Goal: Task Accomplishment & Management: Manage account settings

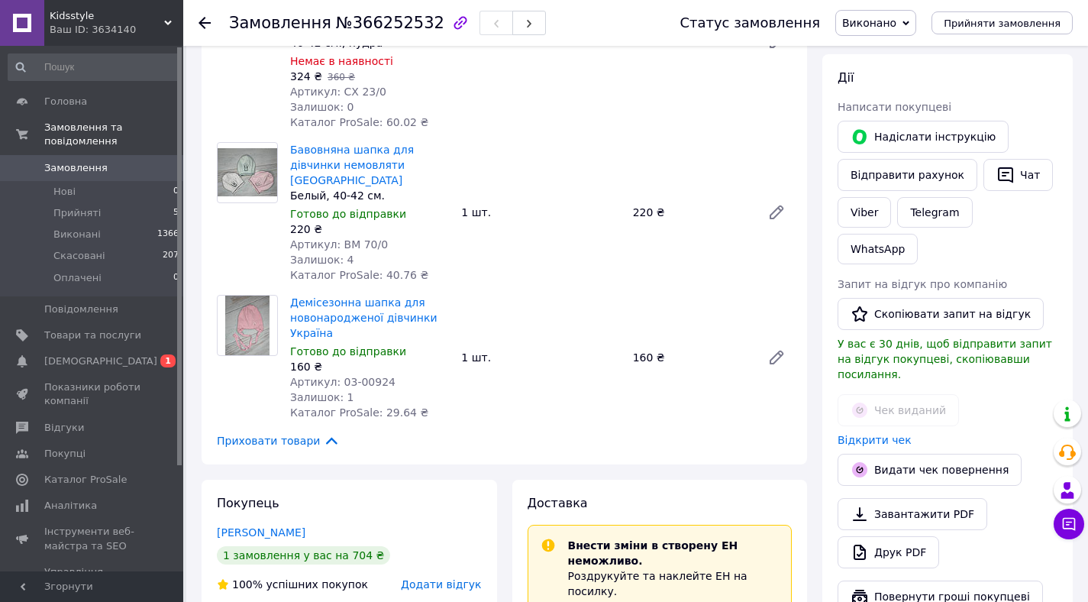
scroll to position [268, 0]
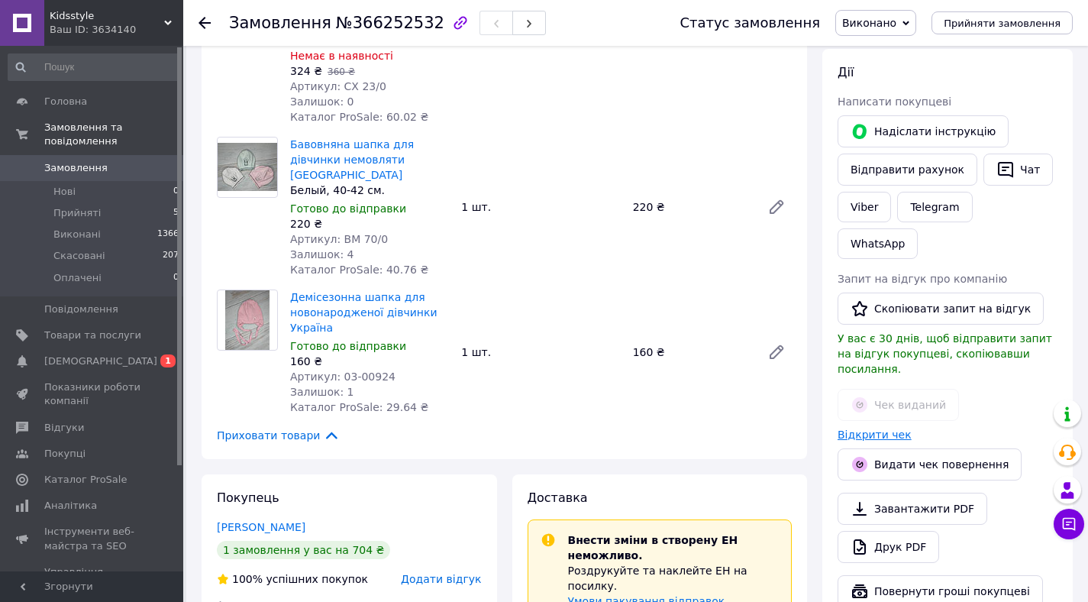
click at [852, 428] on link "Відкрити чек" at bounding box center [875, 434] width 74 height 12
click at [76, 361] on span "[DEMOGRAPHIC_DATA]" at bounding box center [100, 361] width 113 height 14
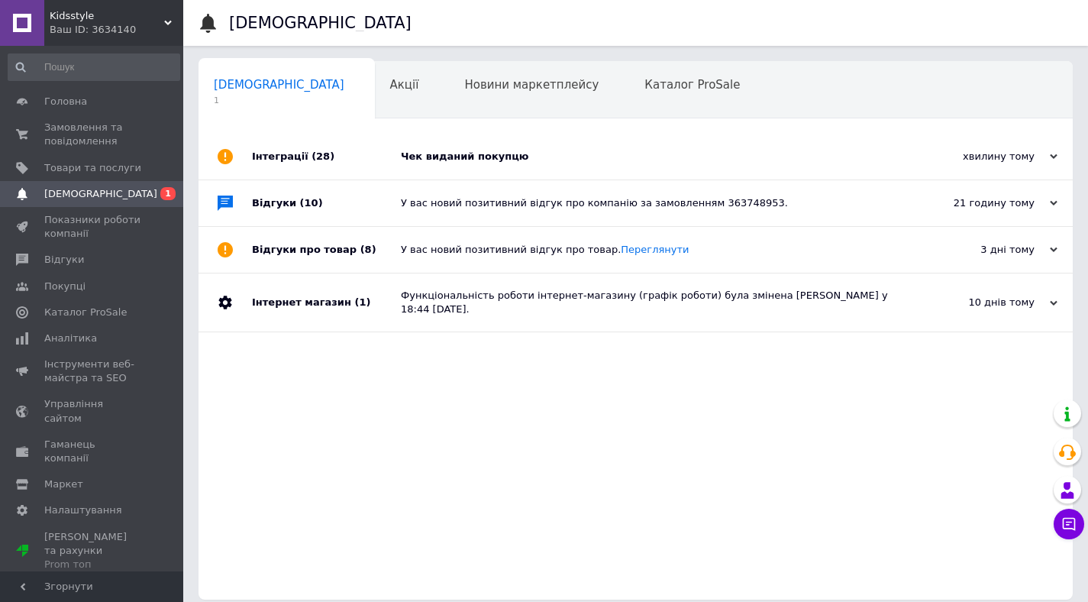
click at [441, 154] on div "Чек виданий покупцю" at bounding box center [653, 157] width 504 height 14
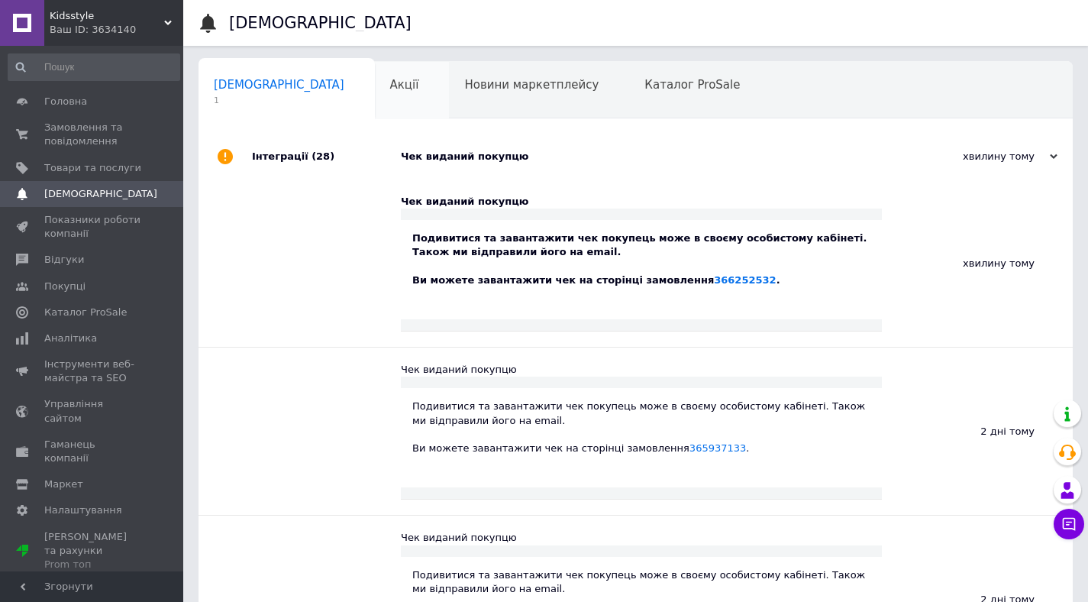
click at [390, 84] on span "Акції" at bounding box center [404, 85] width 29 height 14
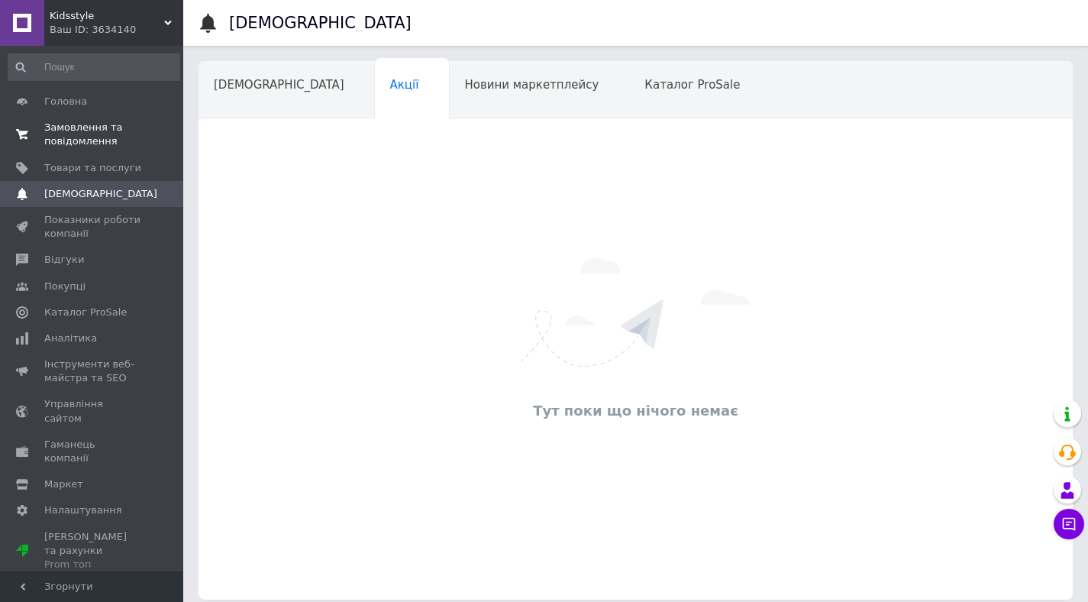
click at [86, 131] on span "Замовлення та повідомлення" at bounding box center [92, 134] width 97 height 27
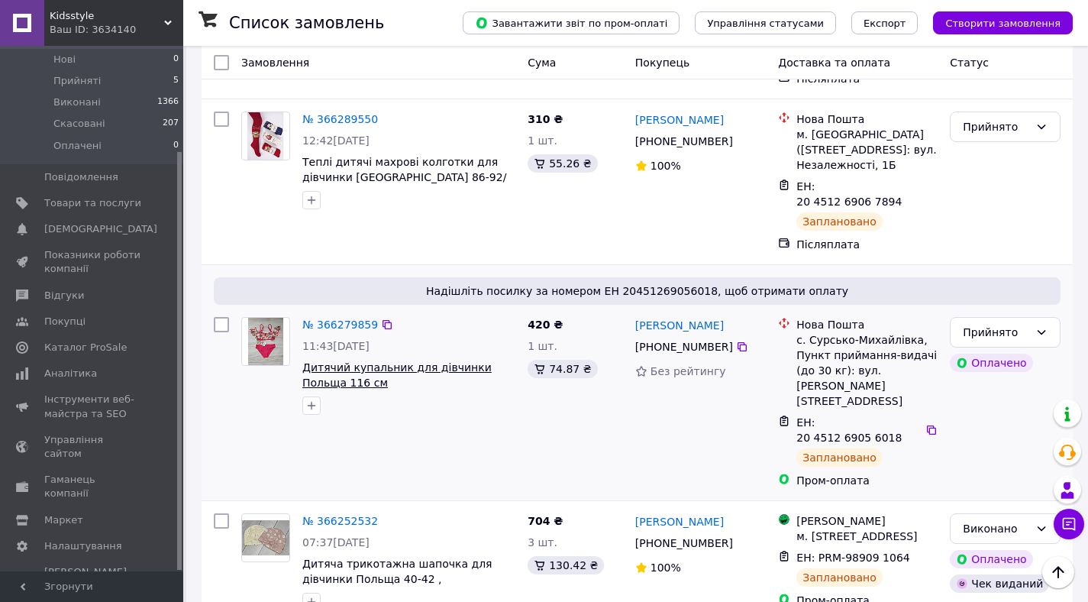
scroll to position [509, 0]
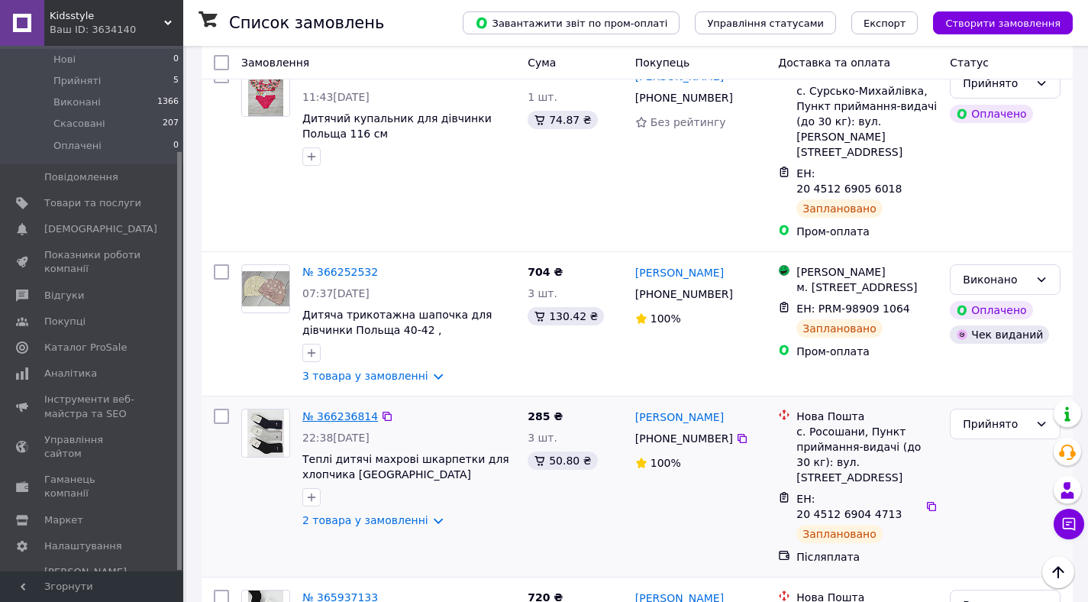
click at [339, 410] on link "№ 366236814" at bounding box center [340, 416] width 76 height 12
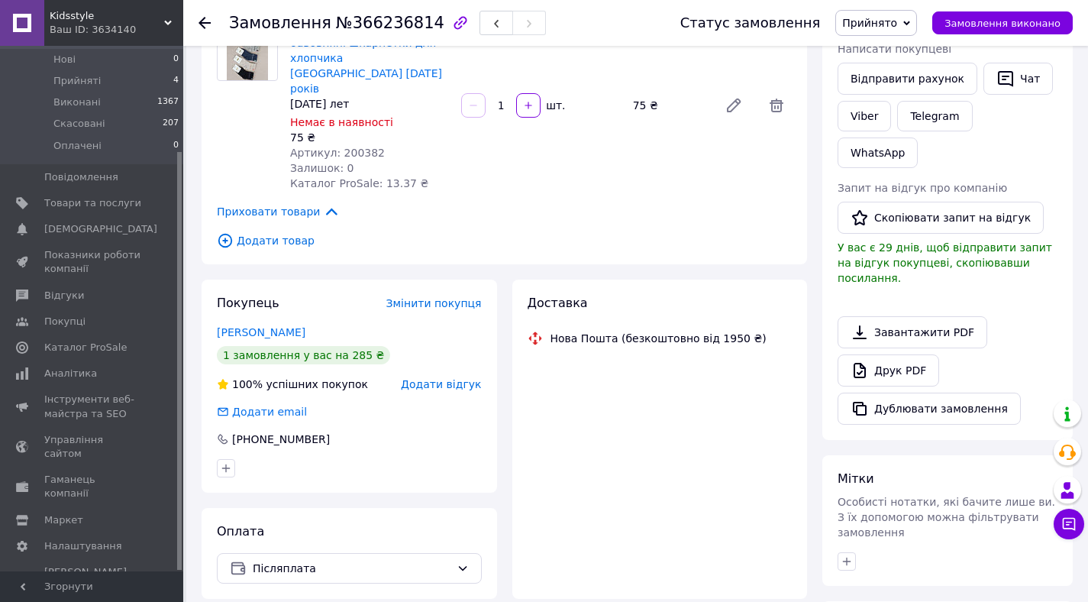
scroll to position [509, 0]
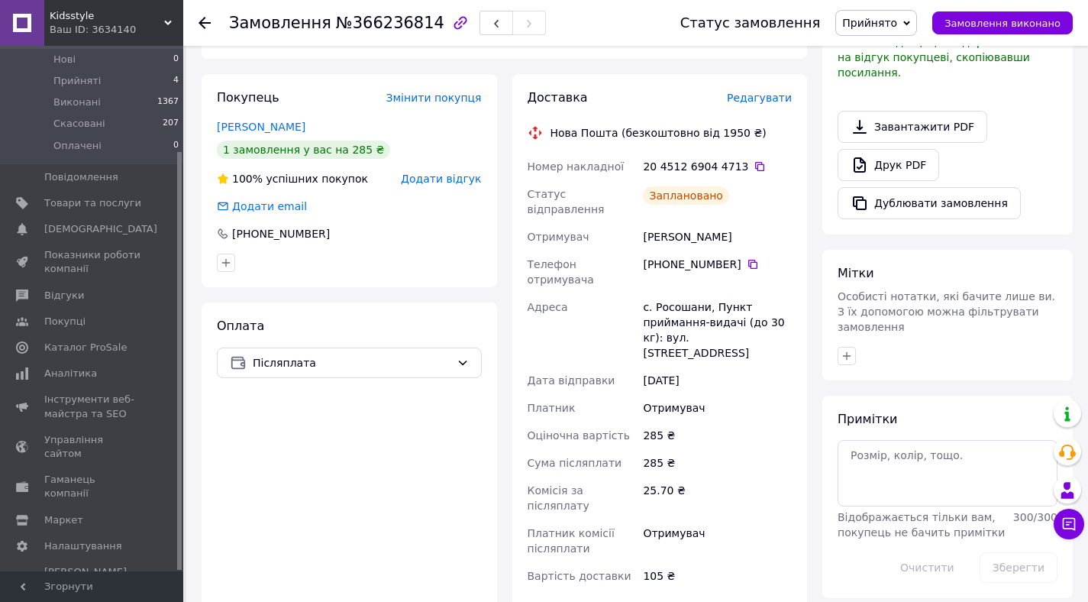
click at [910, 24] on icon at bounding box center [907, 23] width 7 height 7
click at [894, 48] on li "Виконано" at bounding box center [876, 53] width 80 height 23
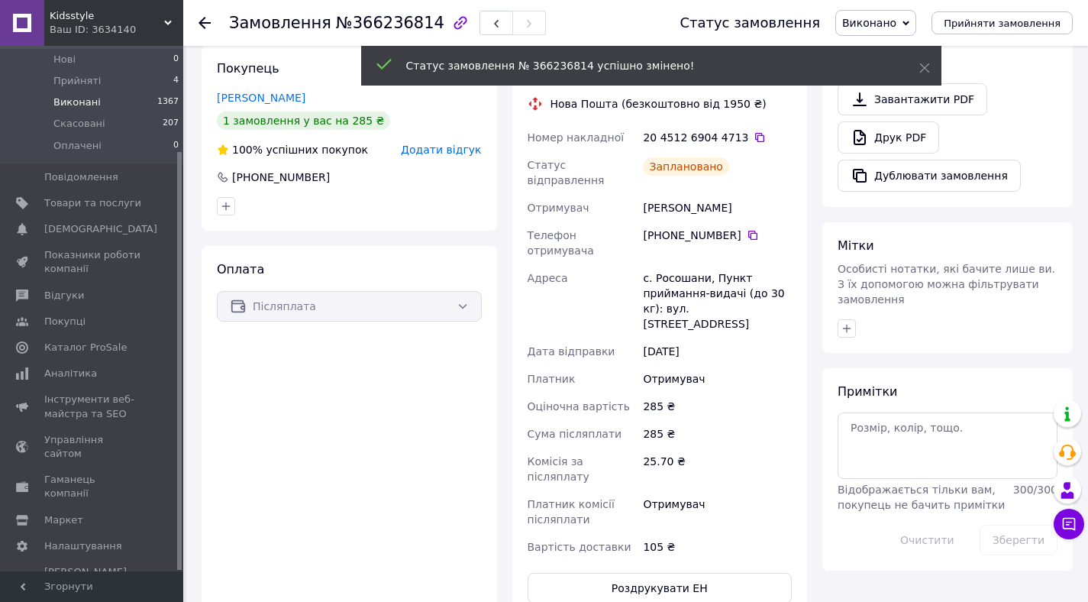
click at [74, 98] on span "Виконані" at bounding box center [76, 102] width 47 height 14
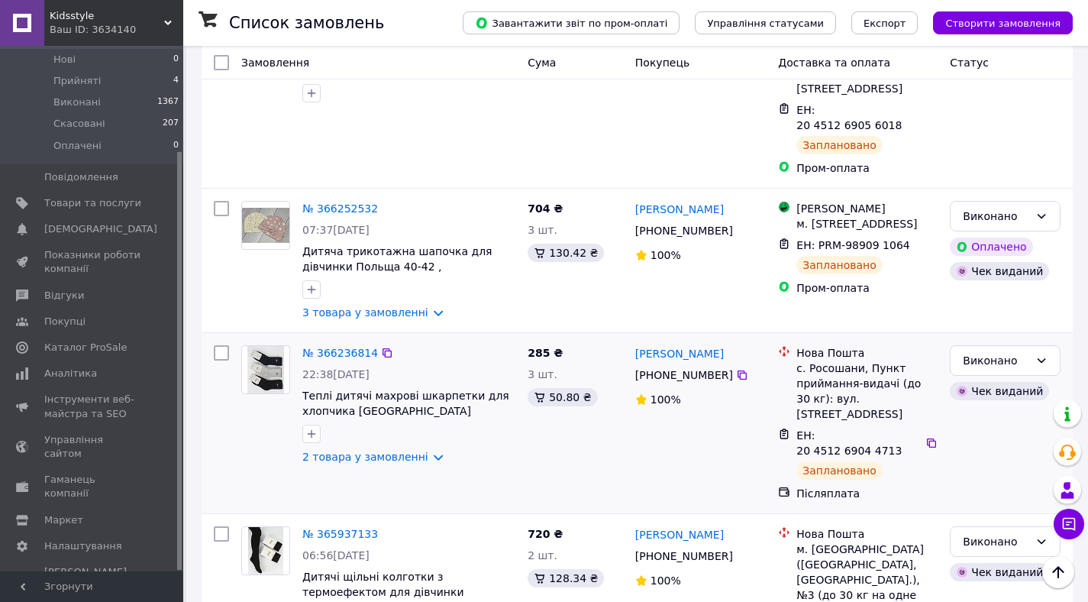
scroll to position [574, 0]
click at [351, 345] on link "№ 366236814" at bounding box center [340, 351] width 76 height 12
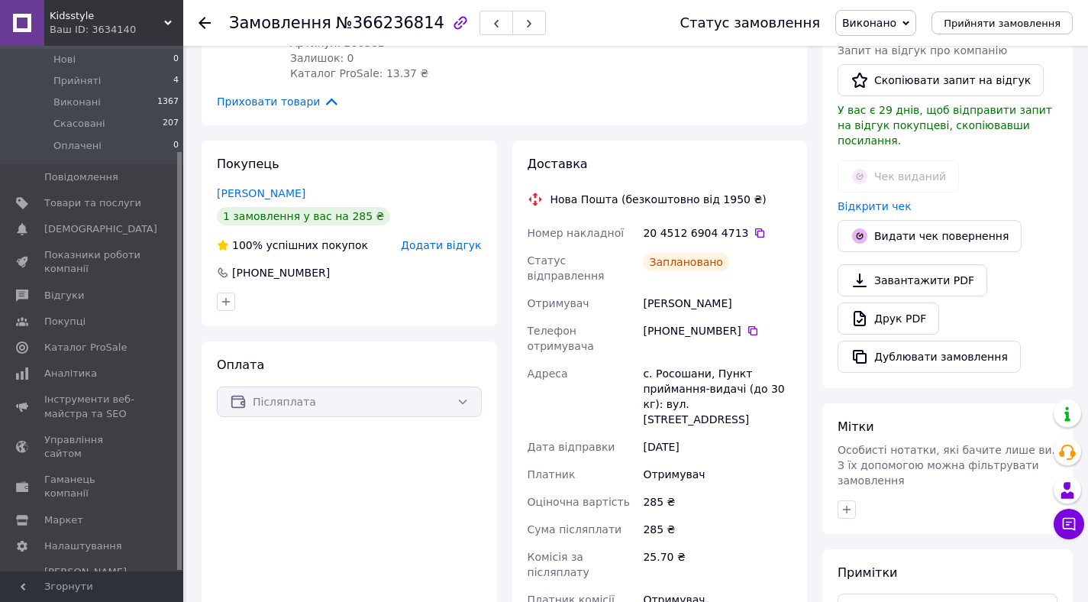
scroll to position [251, 0]
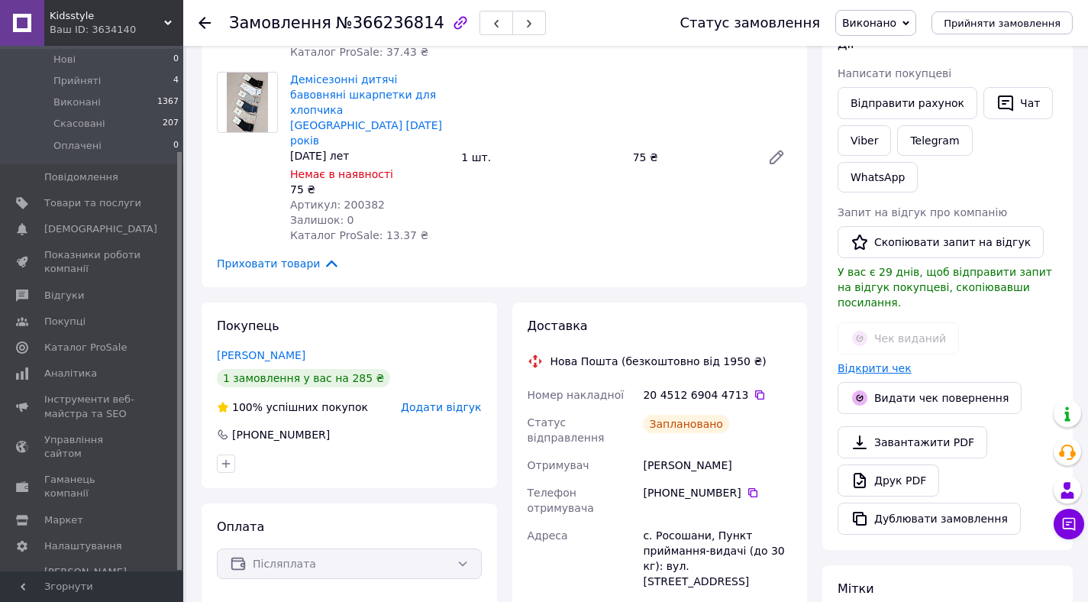
click at [847, 362] on link "Відкрити чек" at bounding box center [875, 368] width 74 height 12
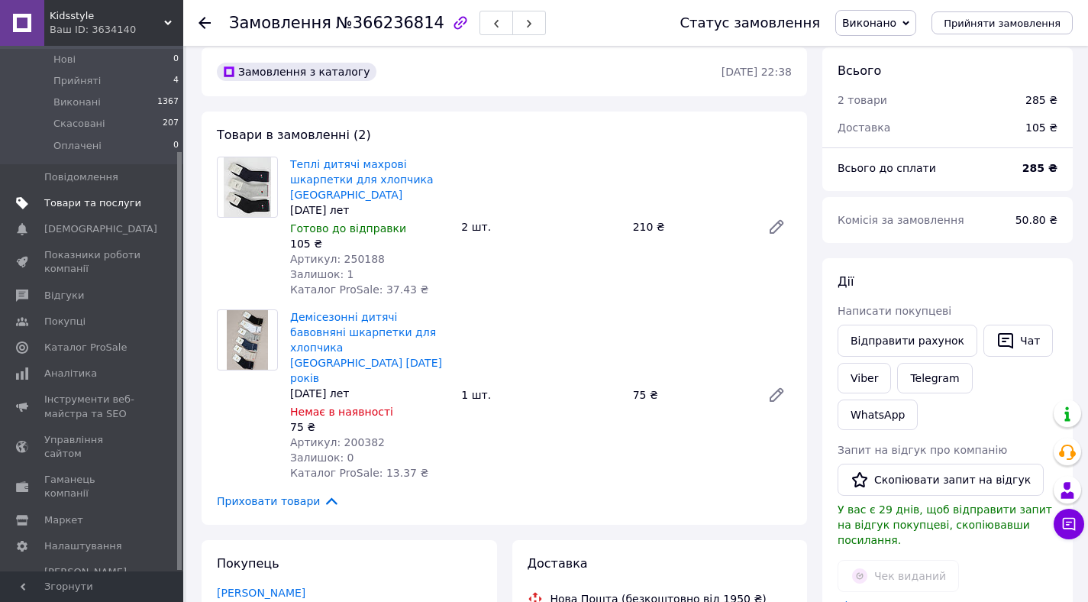
scroll to position [0, 0]
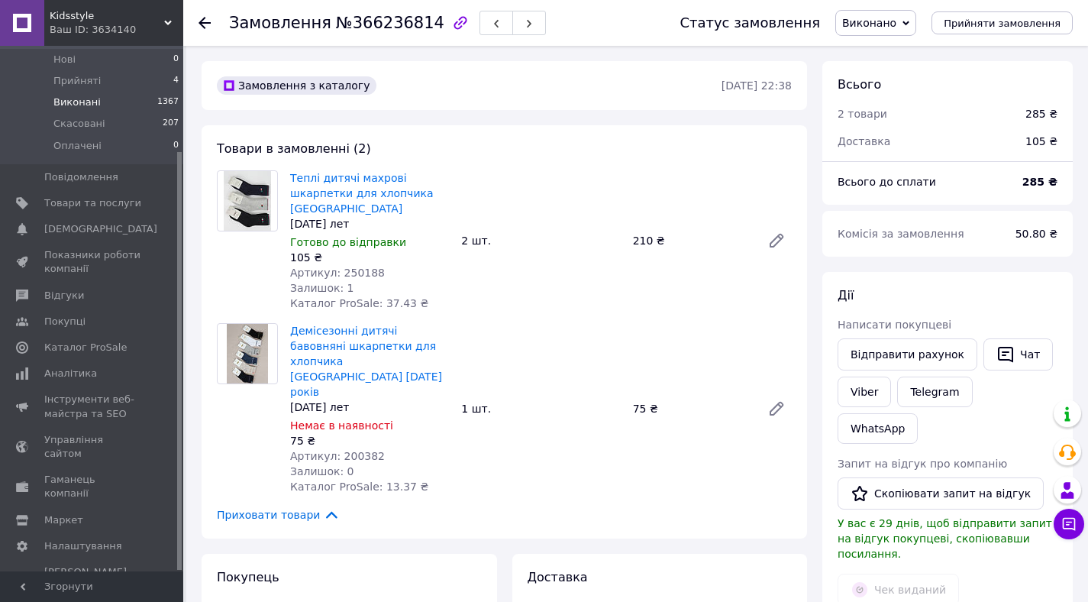
click at [75, 100] on span "Виконані" at bounding box center [76, 102] width 47 height 14
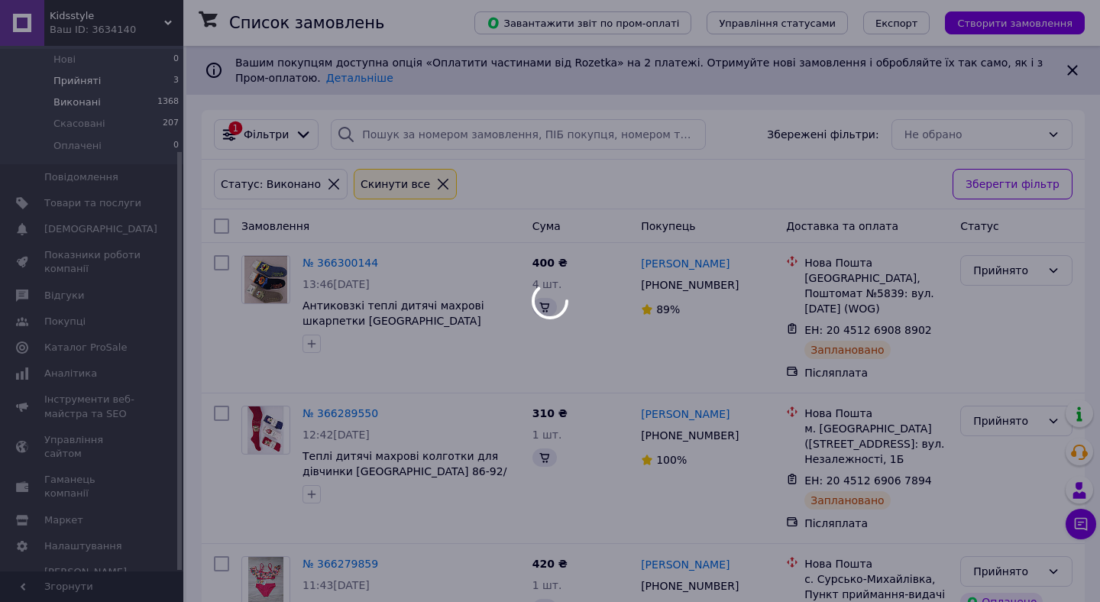
click at [78, 78] on span "Прийняті" at bounding box center [76, 81] width 47 height 14
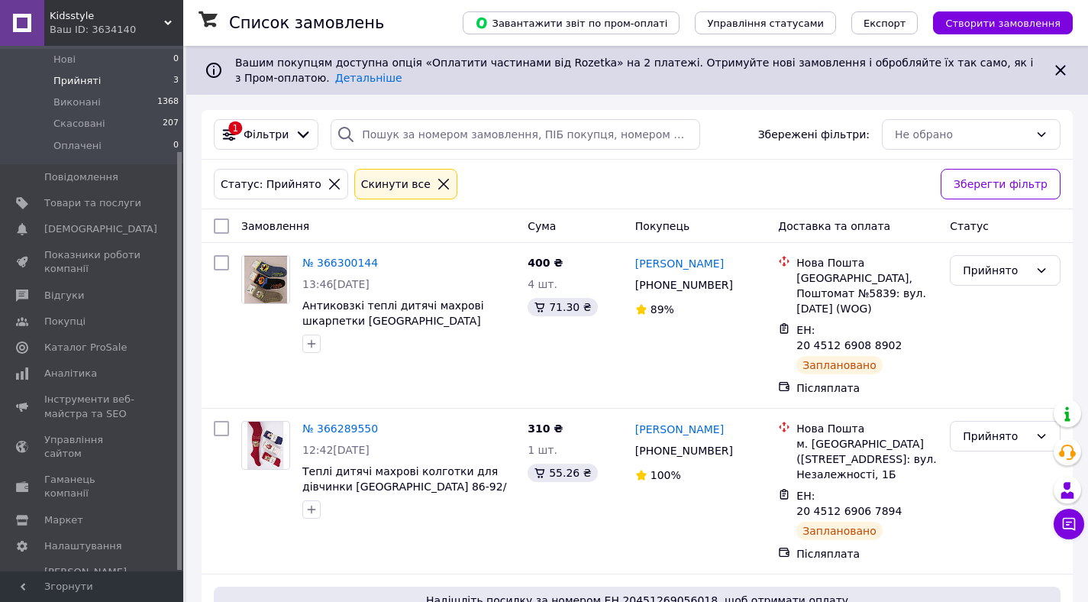
click at [79, 85] on span "Прийняті" at bounding box center [76, 81] width 47 height 14
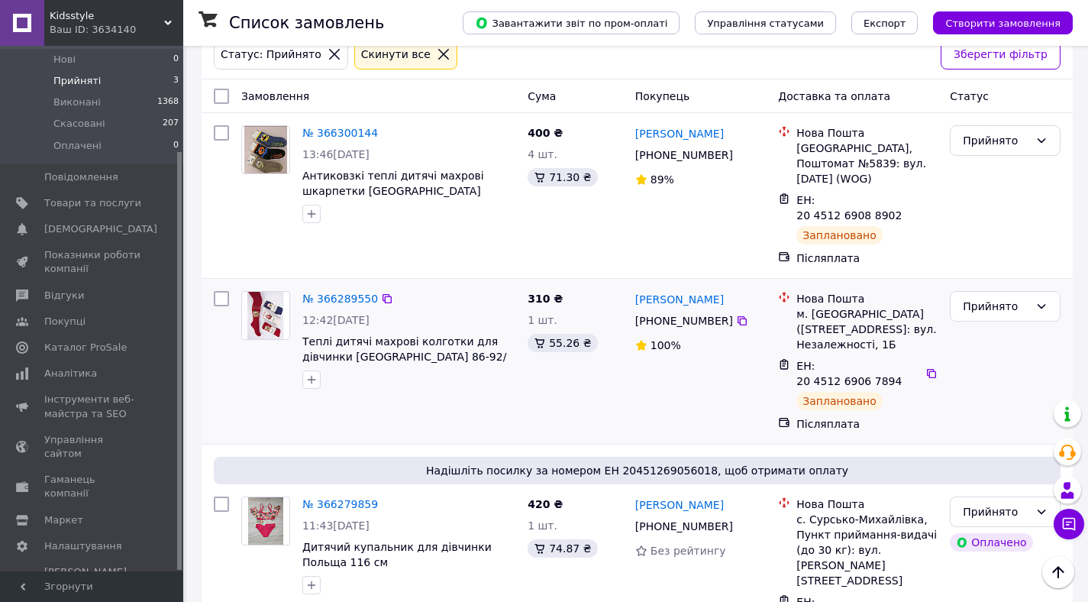
scroll to position [162, 0]
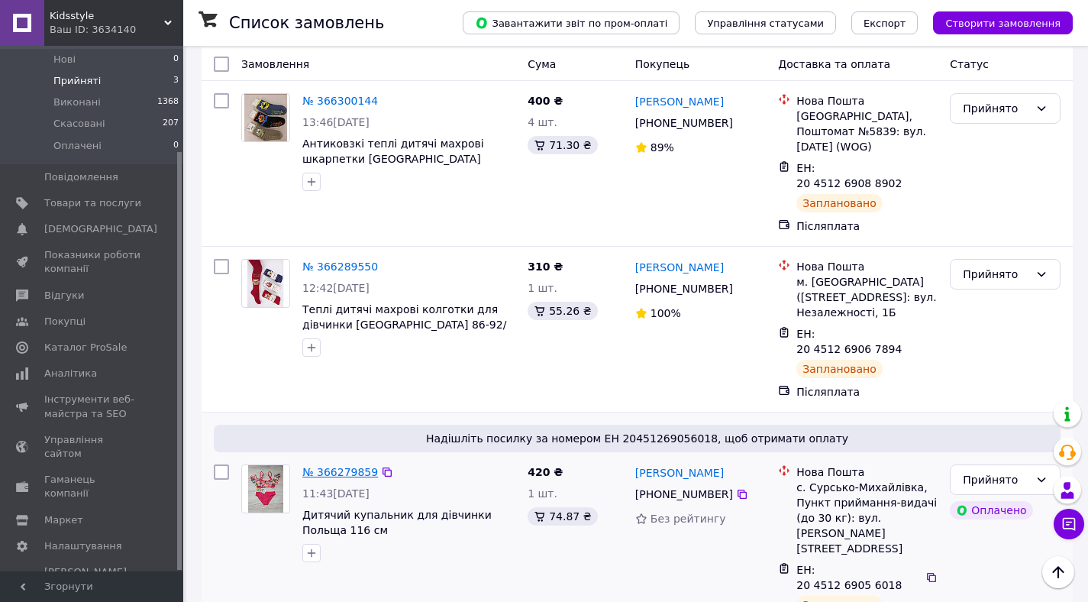
click at [330, 466] on link "№ 366279859" at bounding box center [340, 472] width 76 height 12
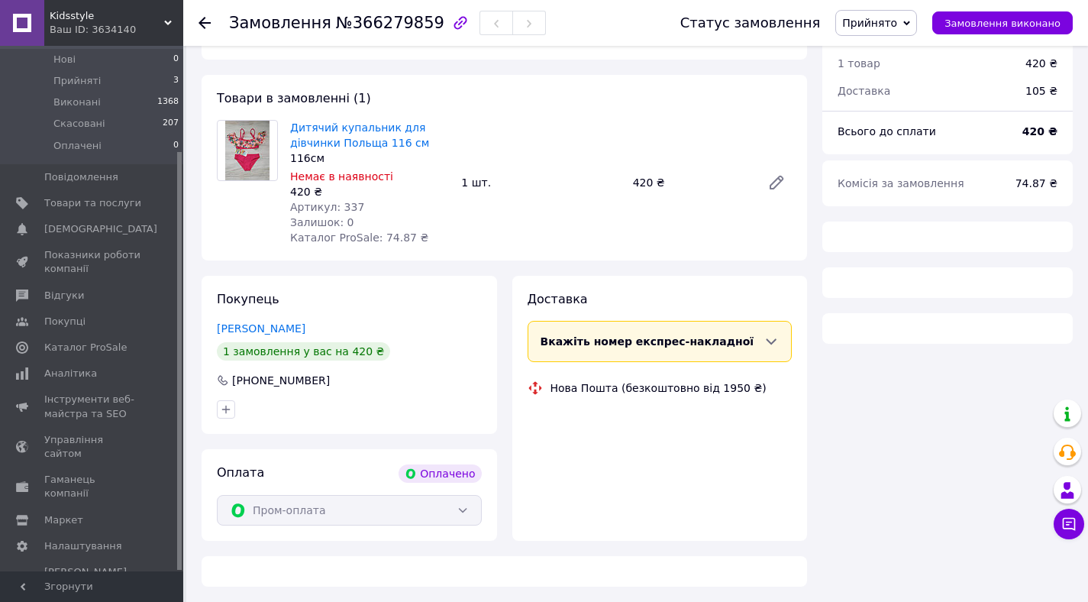
scroll to position [162, 0]
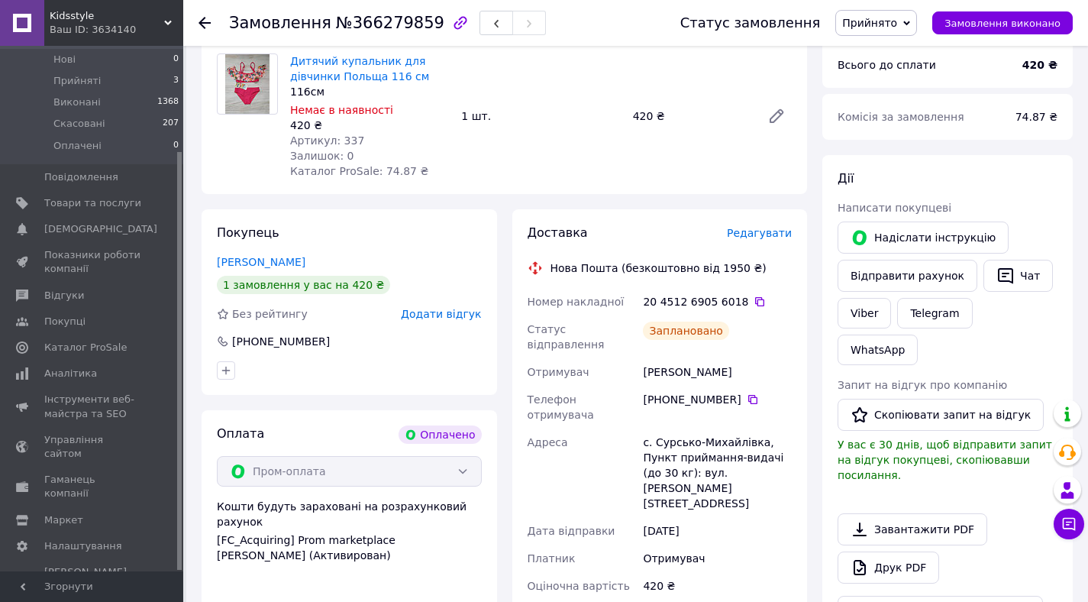
click at [910, 21] on icon at bounding box center [907, 23] width 7 height 7
click at [901, 48] on li "Виконано" at bounding box center [876, 53] width 80 height 23
click at [85, 78] on span "Прийняті" at bounding box center [76, 81] width 47 height 14
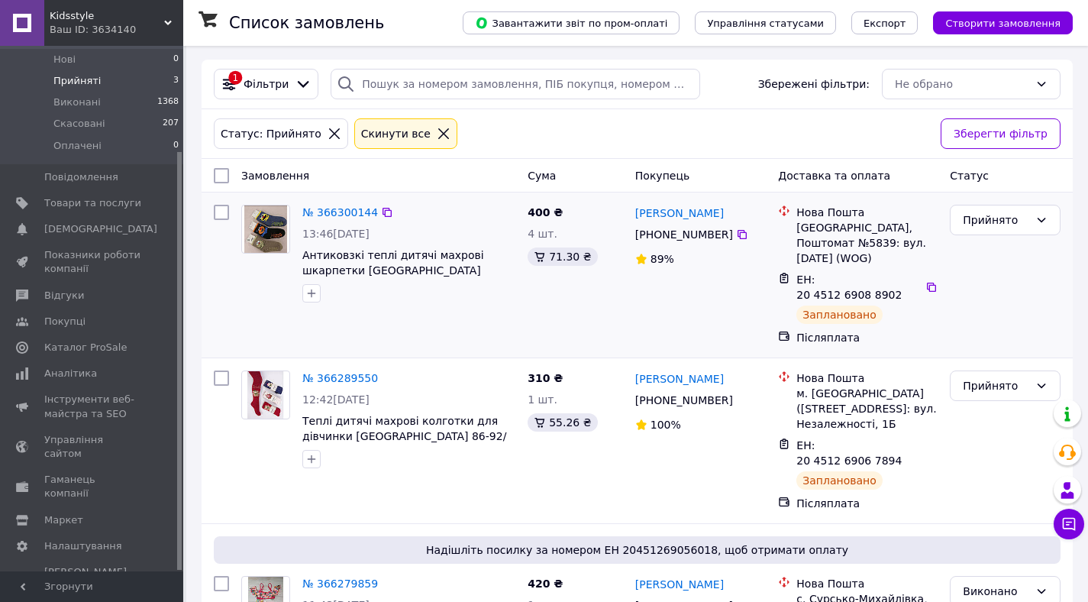
scroll to position [65, 0]
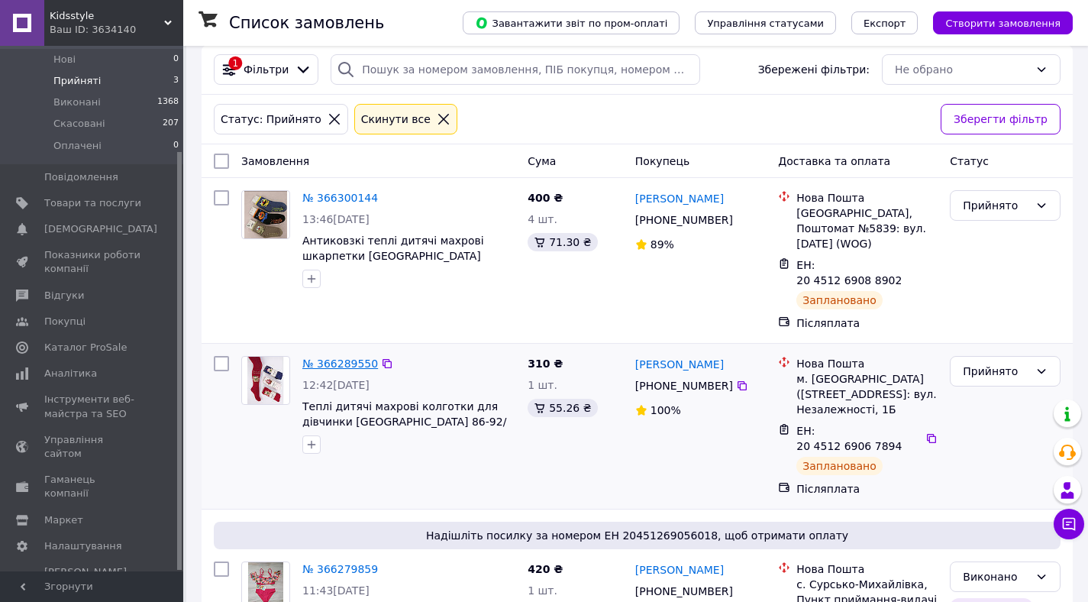
click at [338, 357] on link "№ 366289550" at bounding box center [340, 363] width 76 height 12
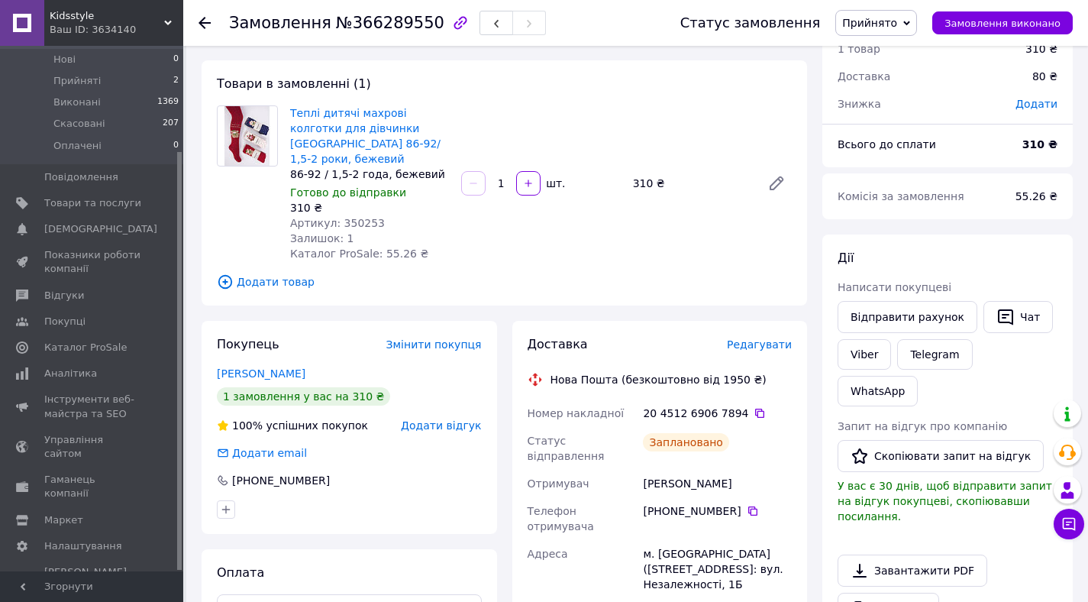
click at [910, 25] on icon at bounding box center [907, 23] width 7 height 7
click at [905, 49] on li "Виконано" at bounding box center [876, 53] width 80 height 23
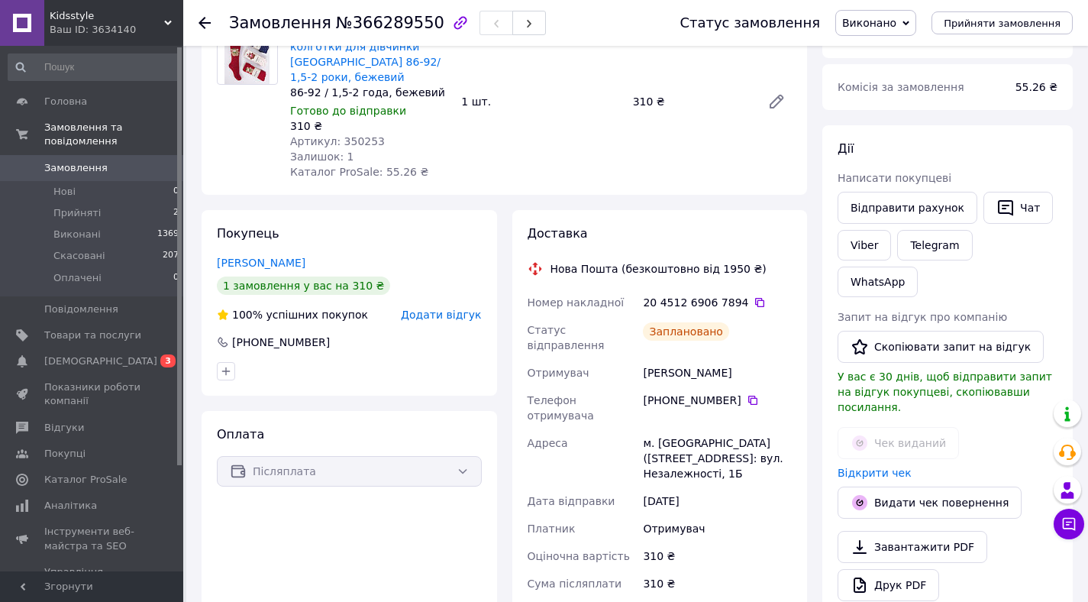
scroll to position [156, 0]
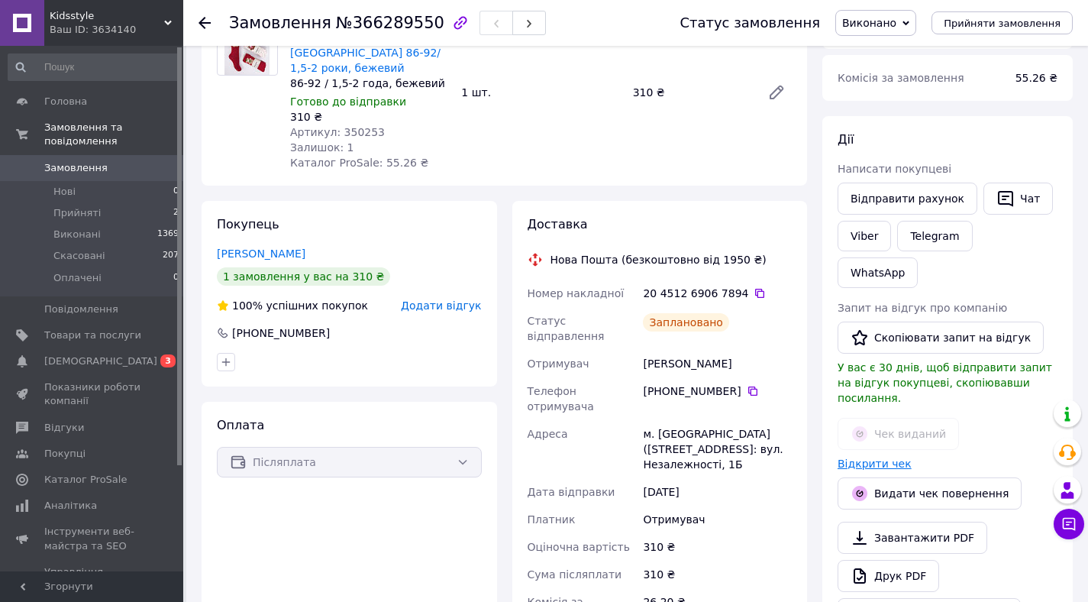
click at [848, 457] on link "Відкрити чек" at bounding box center [875, 463] width 74 height 12
click at [82, 209] on span "Прийняті" at bounding box center [76, 213] width 47 height 14
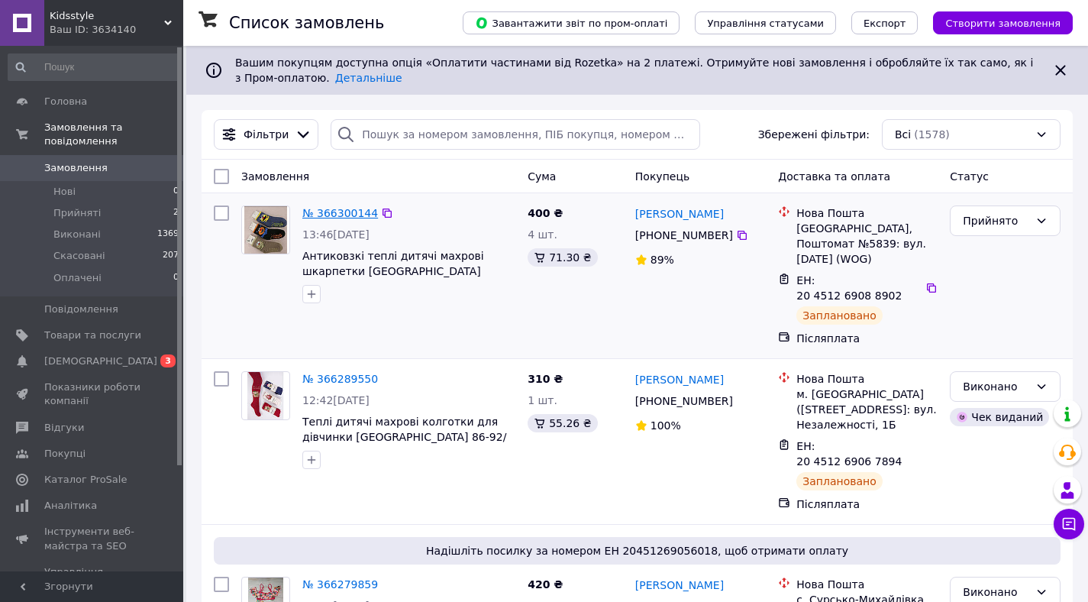
click at [327, 212] on link "№ 366300144" at bounding box center [340, 213] width 76 height 12
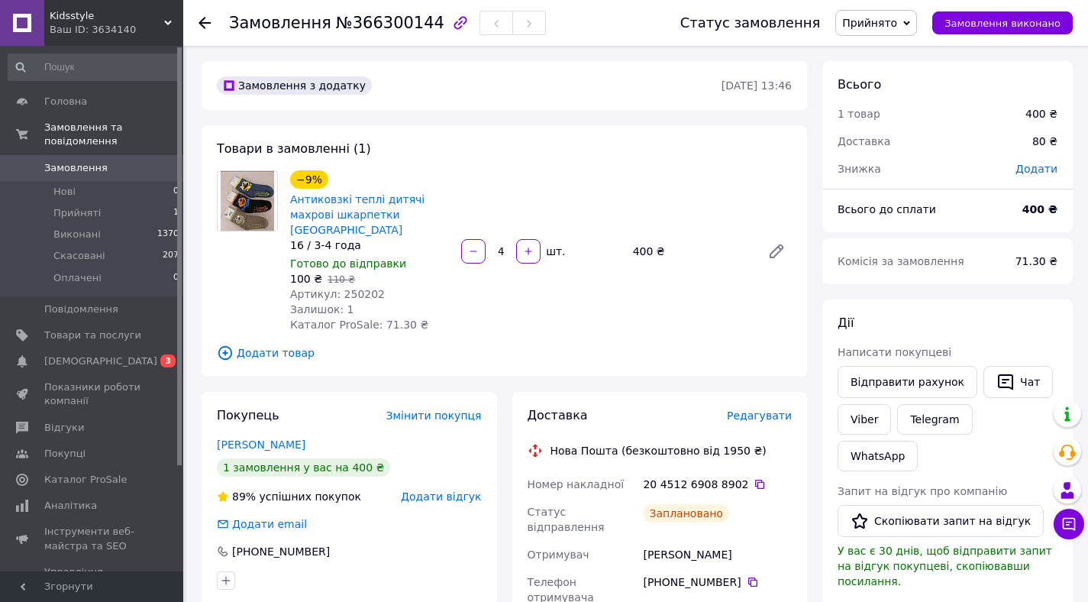
click at [910, 24] on icon at bounding box center [907, 23] width 7 height 7
click at [900, 47] on li "Виконано" at bounding box center [876, 53] width 80 height 23
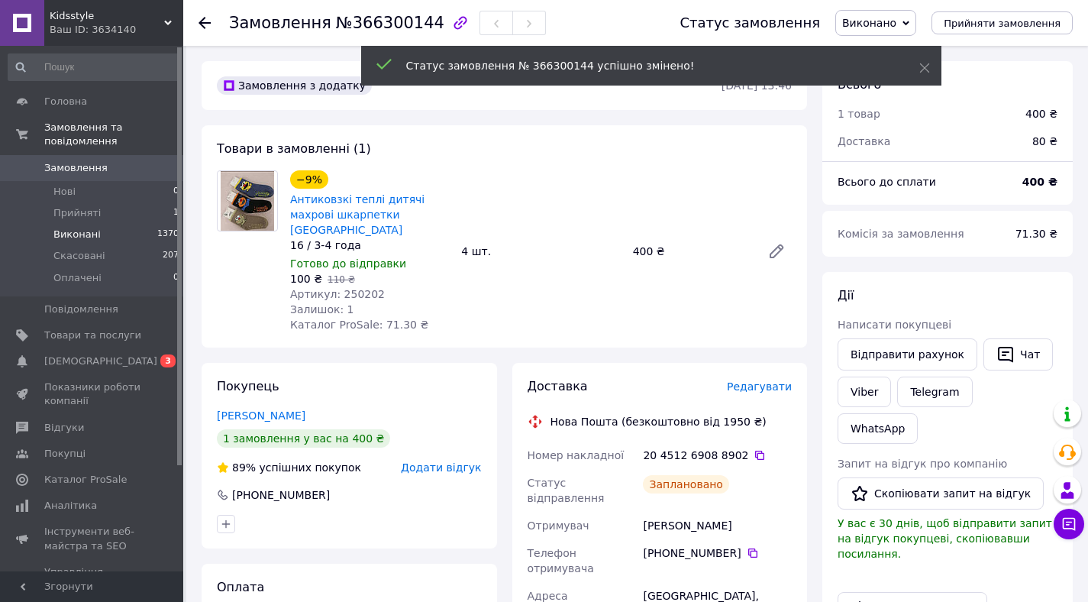
click at [74, 232] on span "Виконані" at bounding box center [76, 235] width 47 height 14
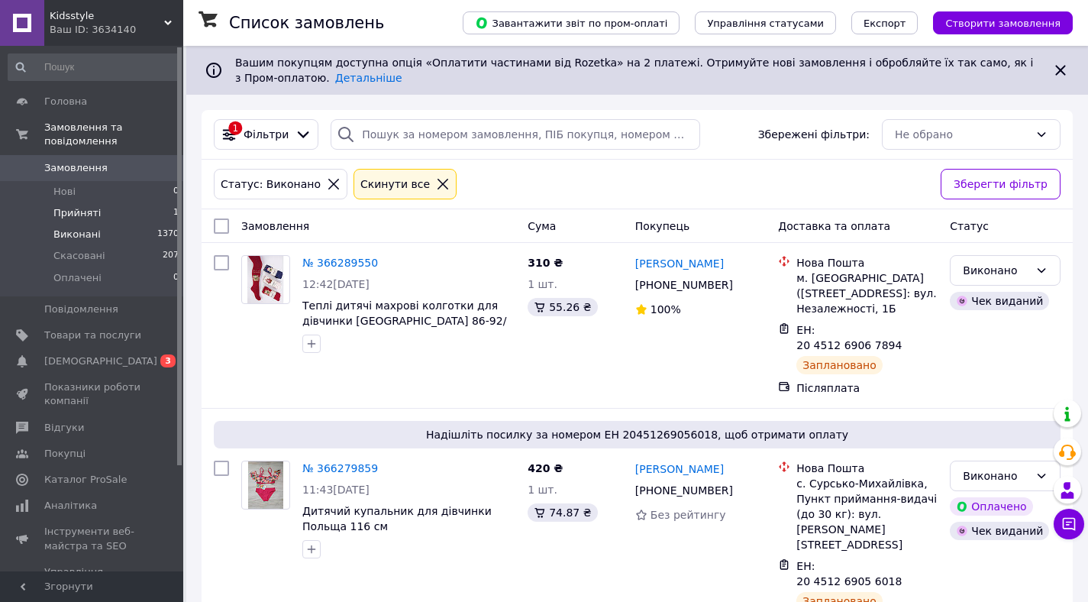
click at [94, 209] on span "Прийняті" at bounding box center [76, 213] width 47 height 14
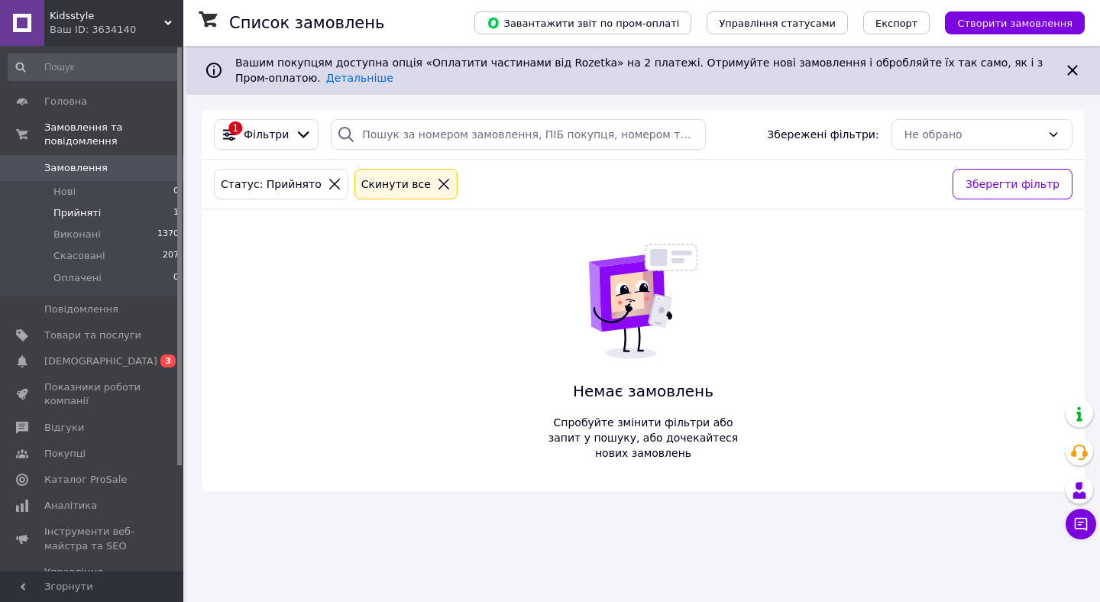
click at [71, 209] on span "Прийняті" at bounding box center [76, 213] width 47 height 14
click at [73, 235] on span "Виконані" at bounding box center [76, 235] width 47 height 14
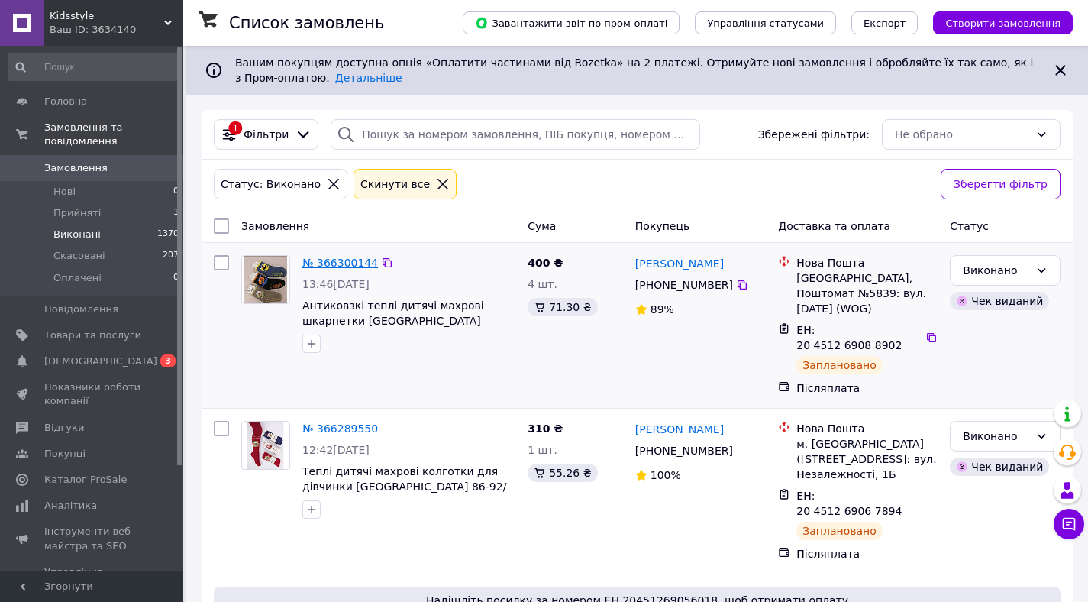
click at [331, 261] on link "№ 366300144" at bounding box center [340, 263] width 76 height 12
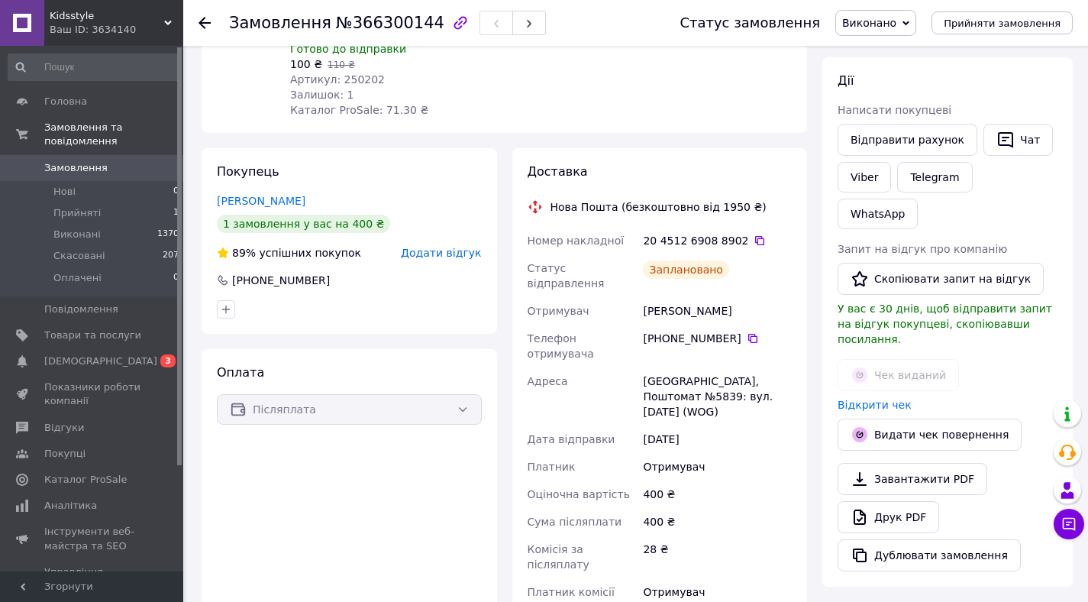
scroll to position [232, 0]
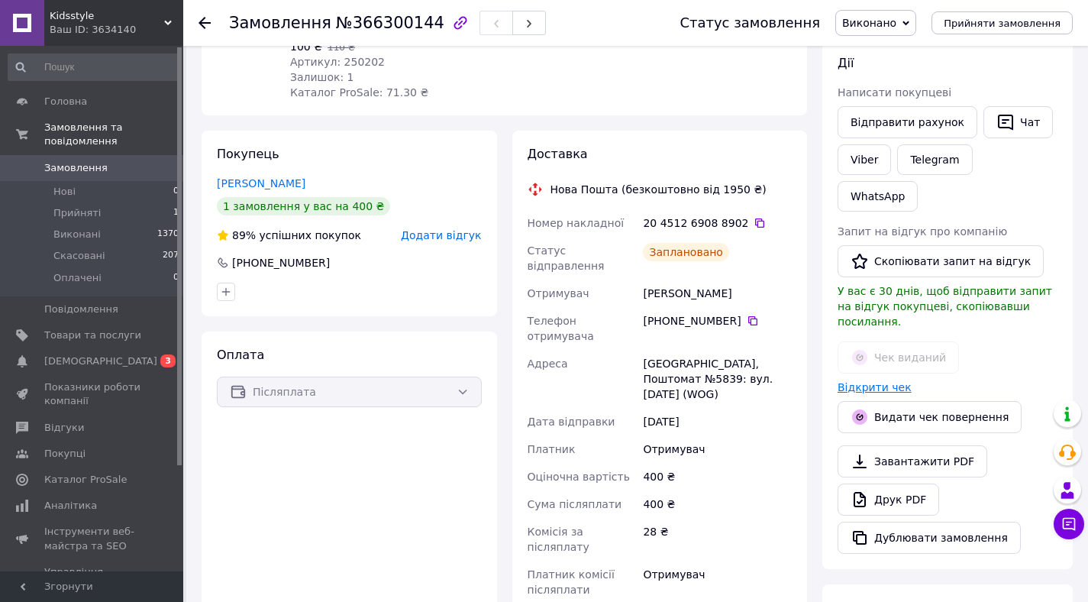
click at [847, 381] on link "Відкрити чек" at bounding box center [875, 387] width 74 height 12
click at [81, 355] on span "[DEMOGRAPHIC_DATA]" at bounding box center [100, 361] width 113 height 14
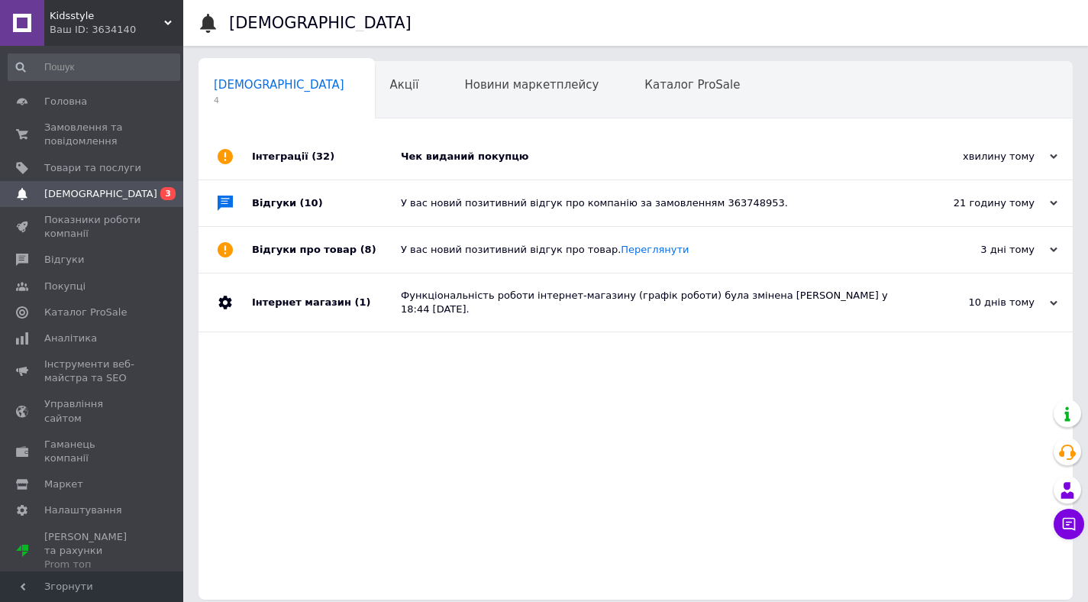
click at [434, 150] on div "Чек виданий покупцю" at bounding box center [653, 157] width 504 height 14
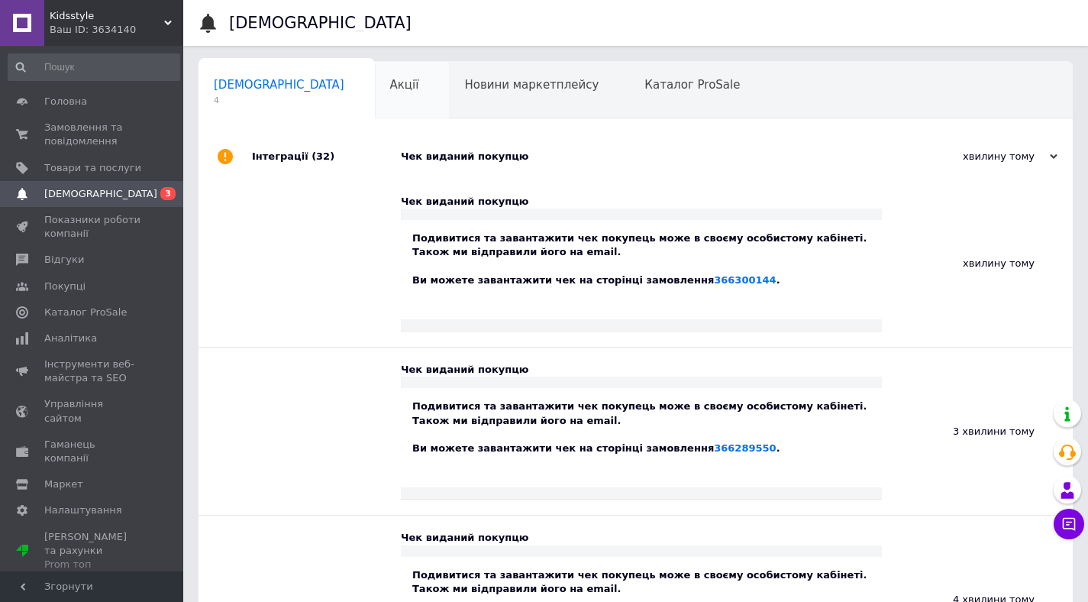
click at [390, 88] on span "Акції" at bounding box center [404, 85] width 29 height 14
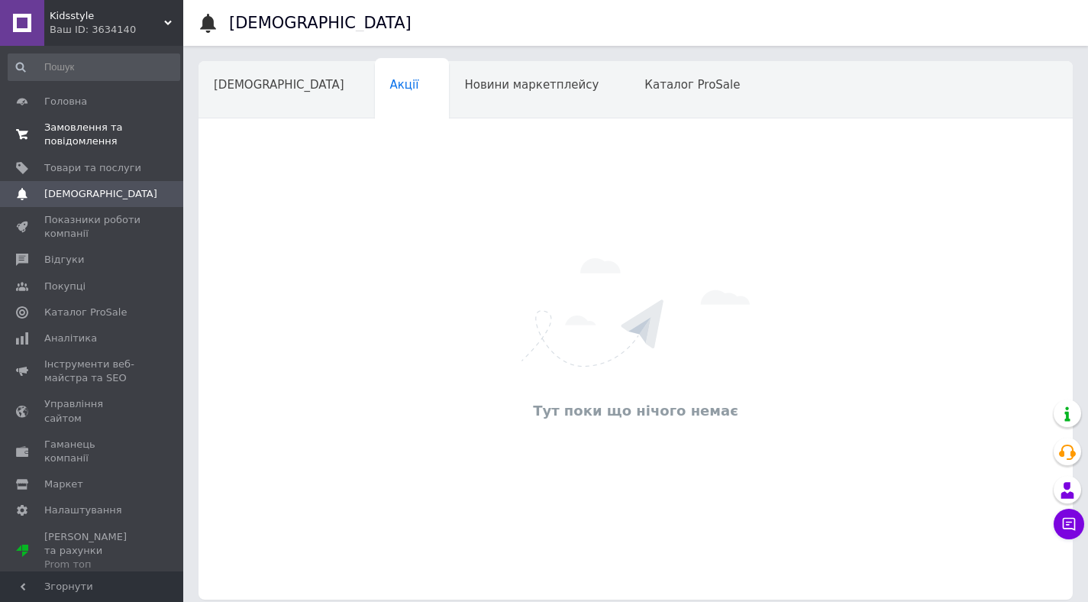
click at [85, 131] on span "Замовлення та повідомлення" at bounding box center [92, 134] width 97 height 27
